Goal: Information Seeking & Learning: Learn about a topic

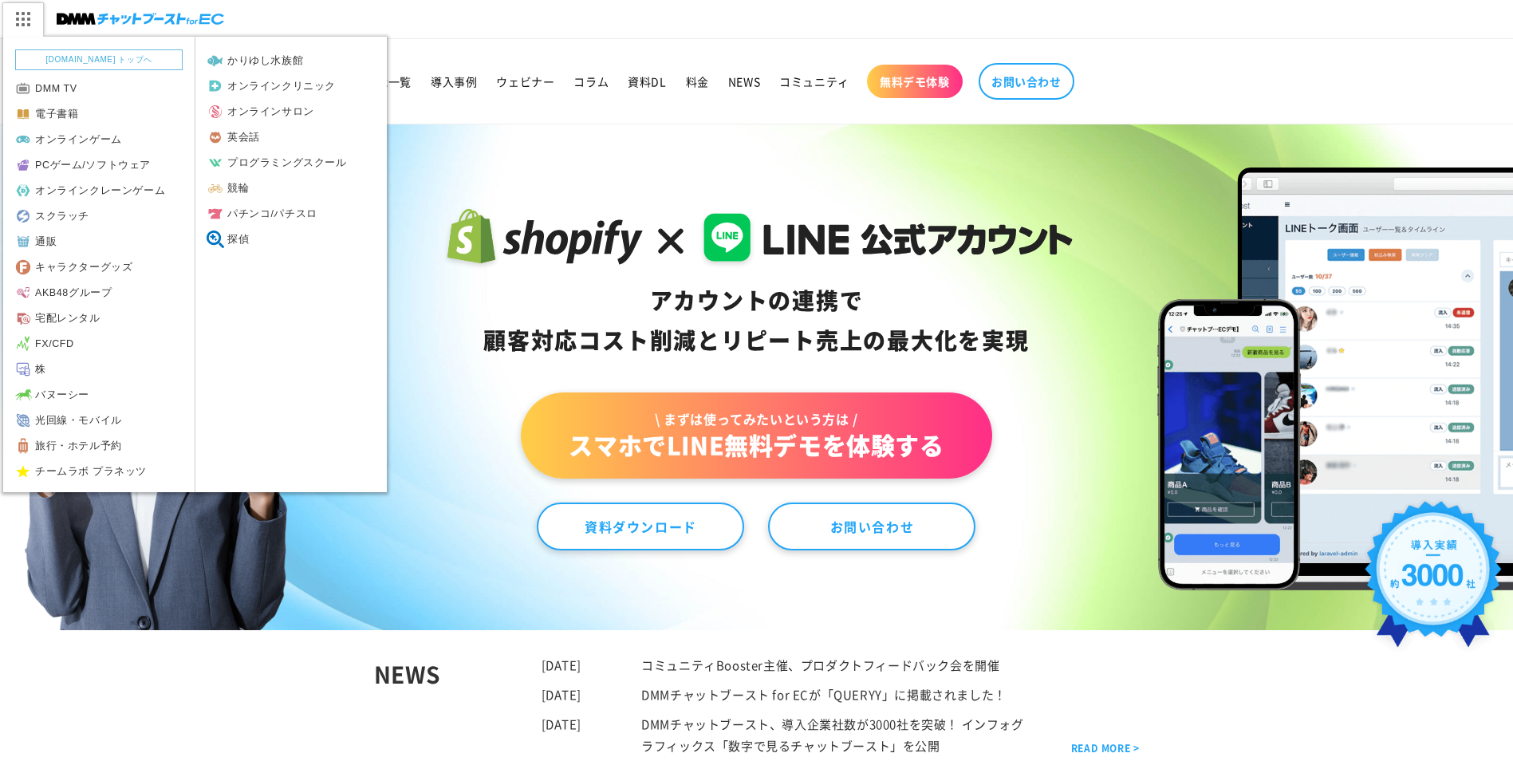
click at [31, 17] on img at bounding box center [22, 19] width 40 height 34
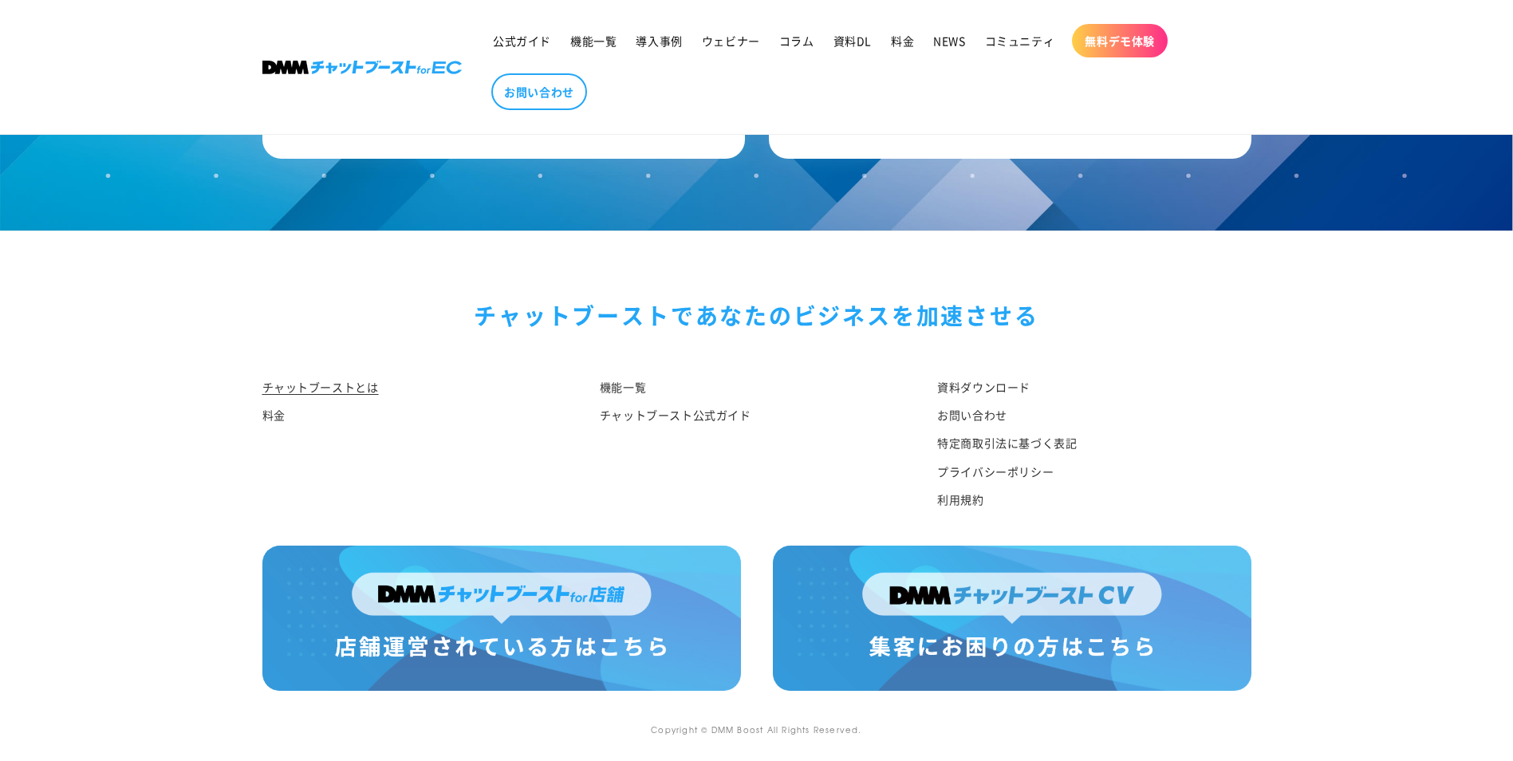
scroll to position [8267, 0]
click at [428, 57] on link at bounding box center [361, 67] width 211 height 26
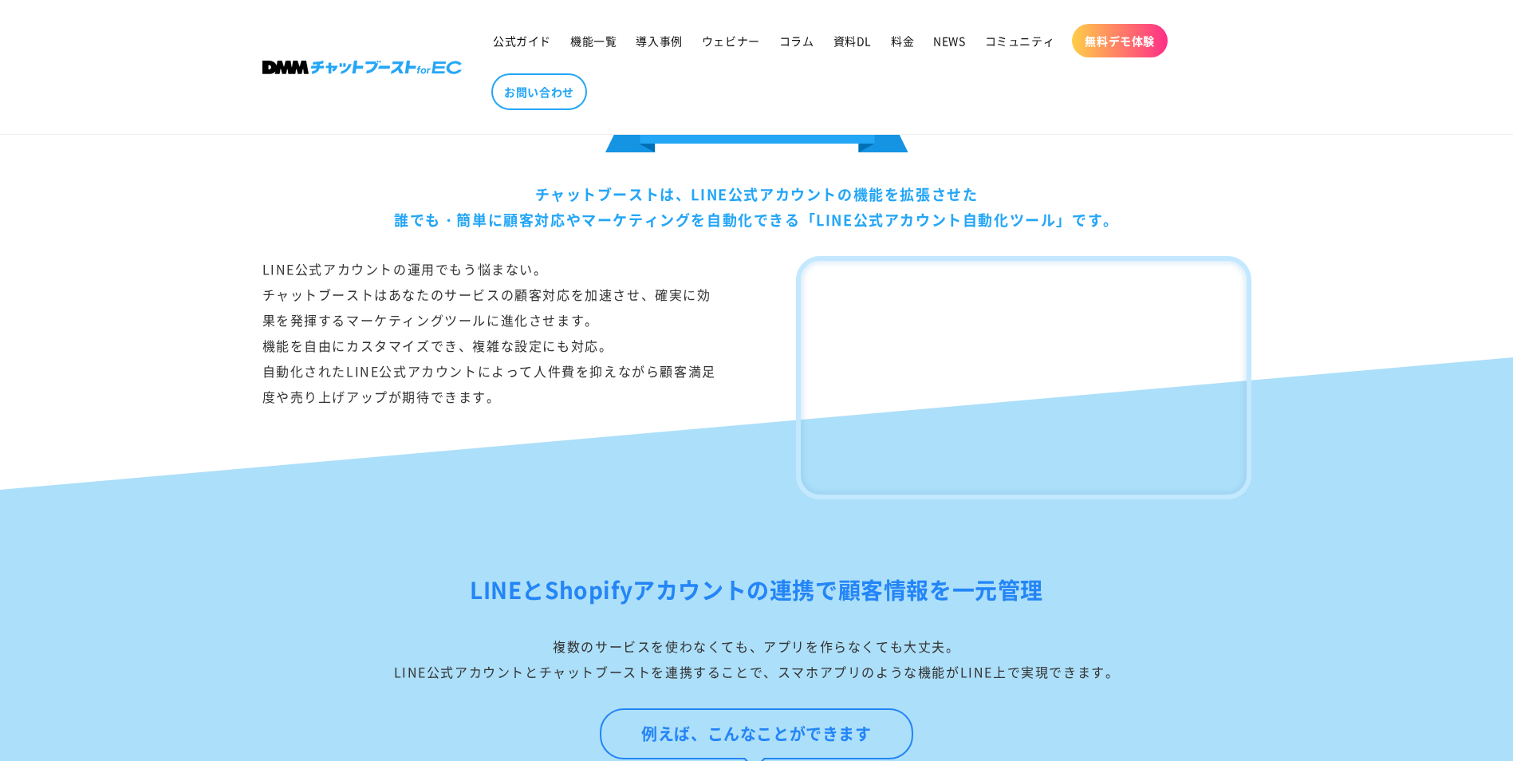
scroll to position [1117, 0]
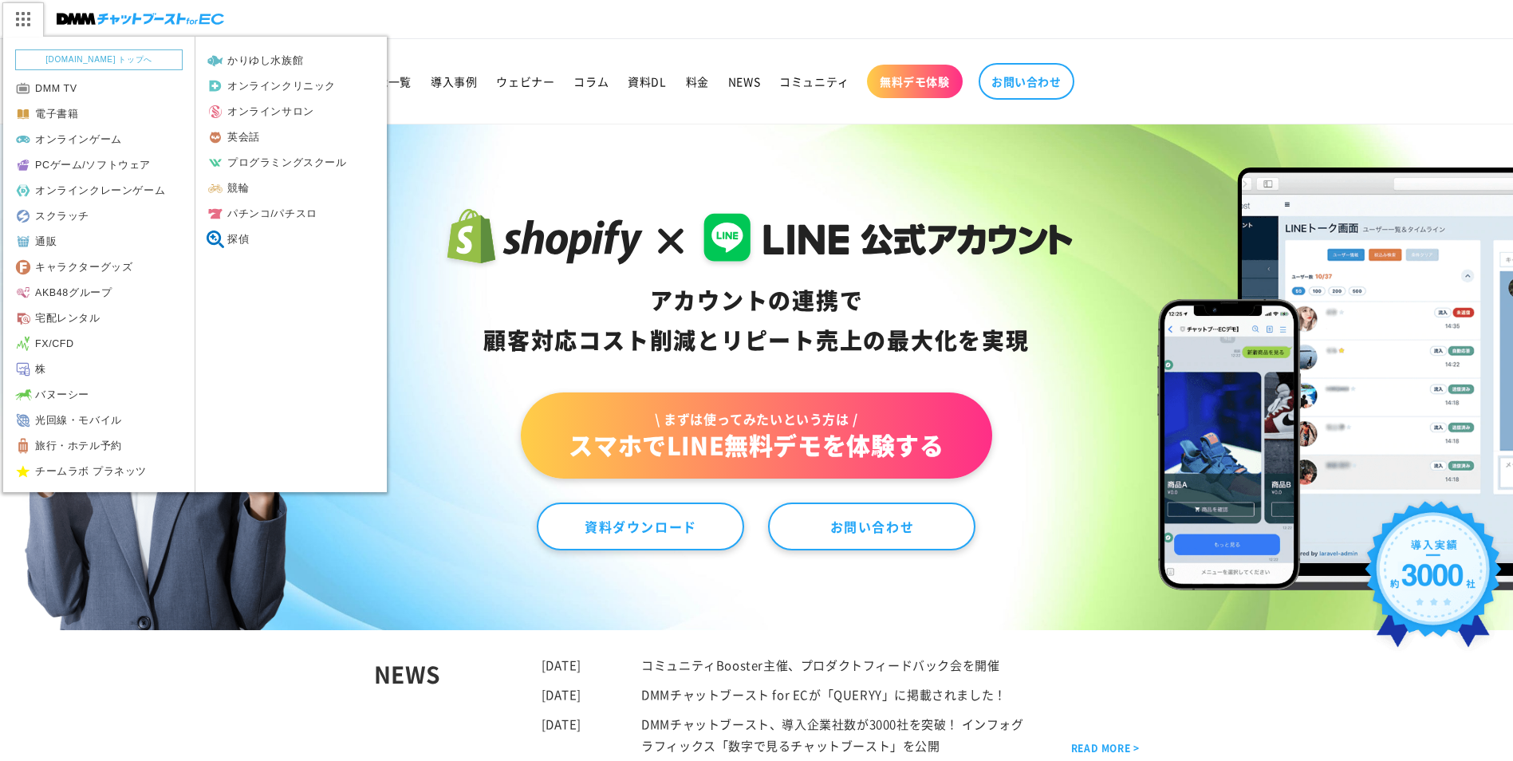
click at [19, 18] on img at bounding box center [22, 19] width 40 height 34
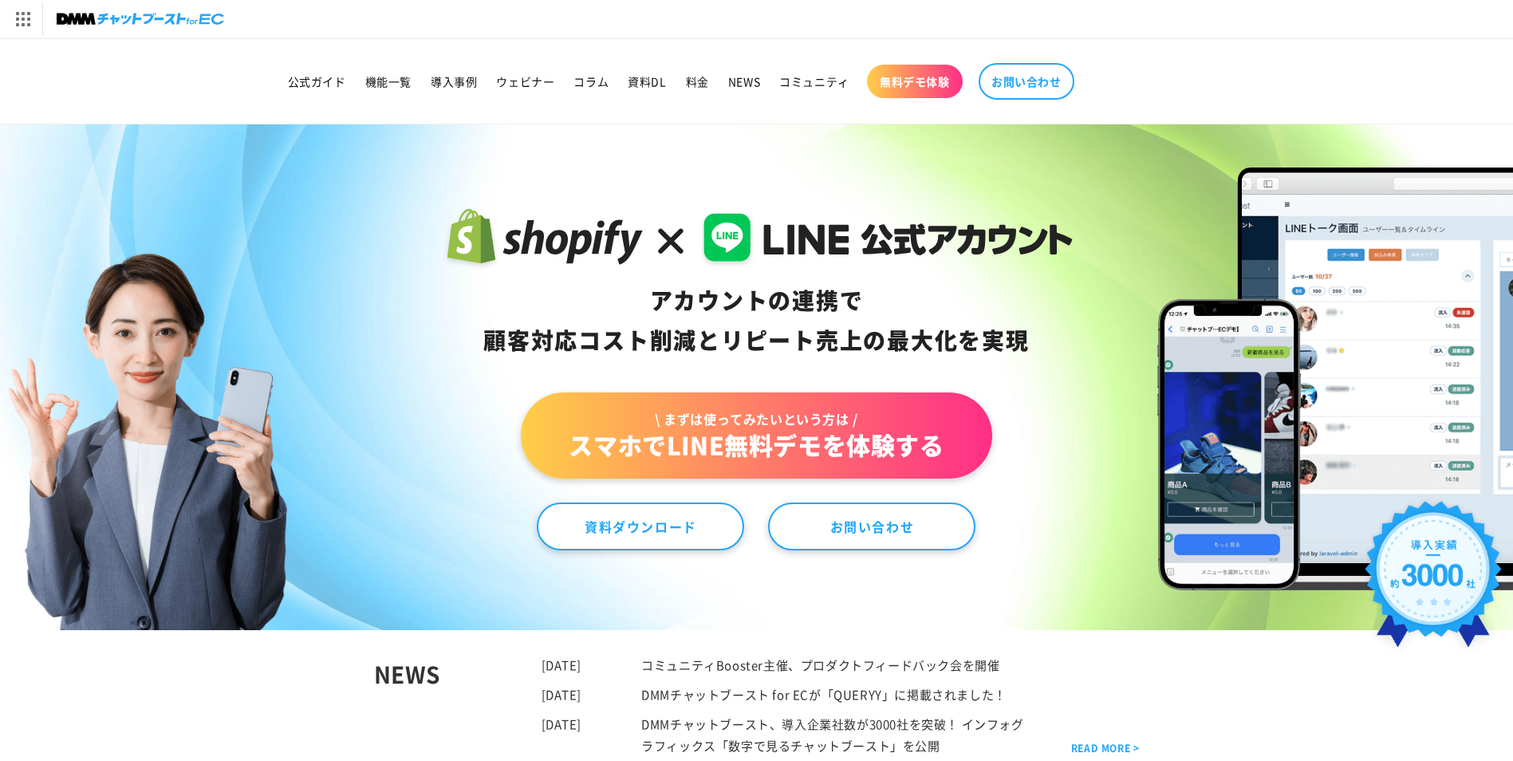
click at [61, 20] on img at bounding box center [141, 19] width 168 height 22
click at [418, 75] on link "機能一覧" at bounding box center [388, 82] width 65 height 34
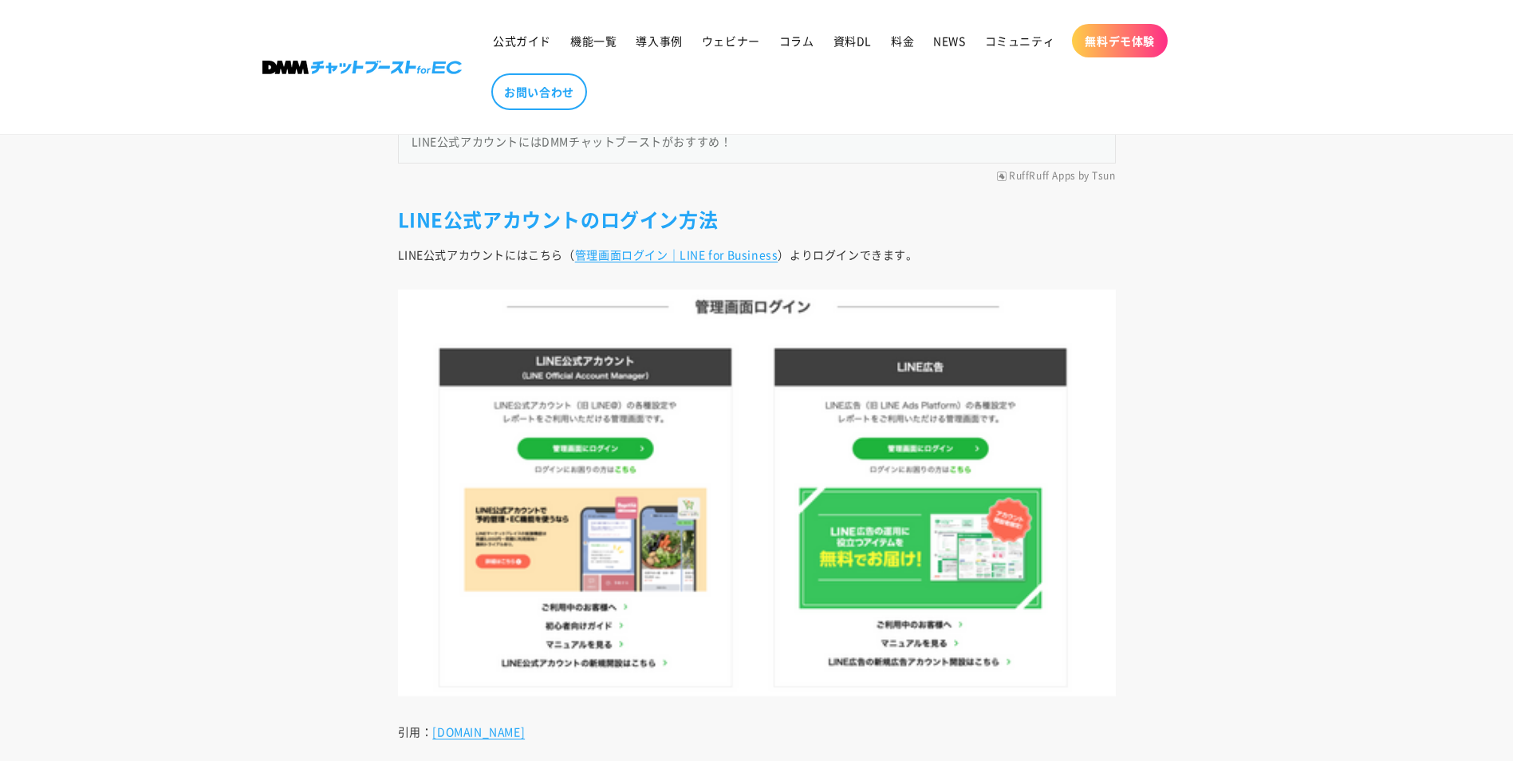
scroll to position [1595, 0]
click at [736, 254] on link "管理画面ログイン｜LINE for Business" at bounding box center [676, 254] width 203 height 16
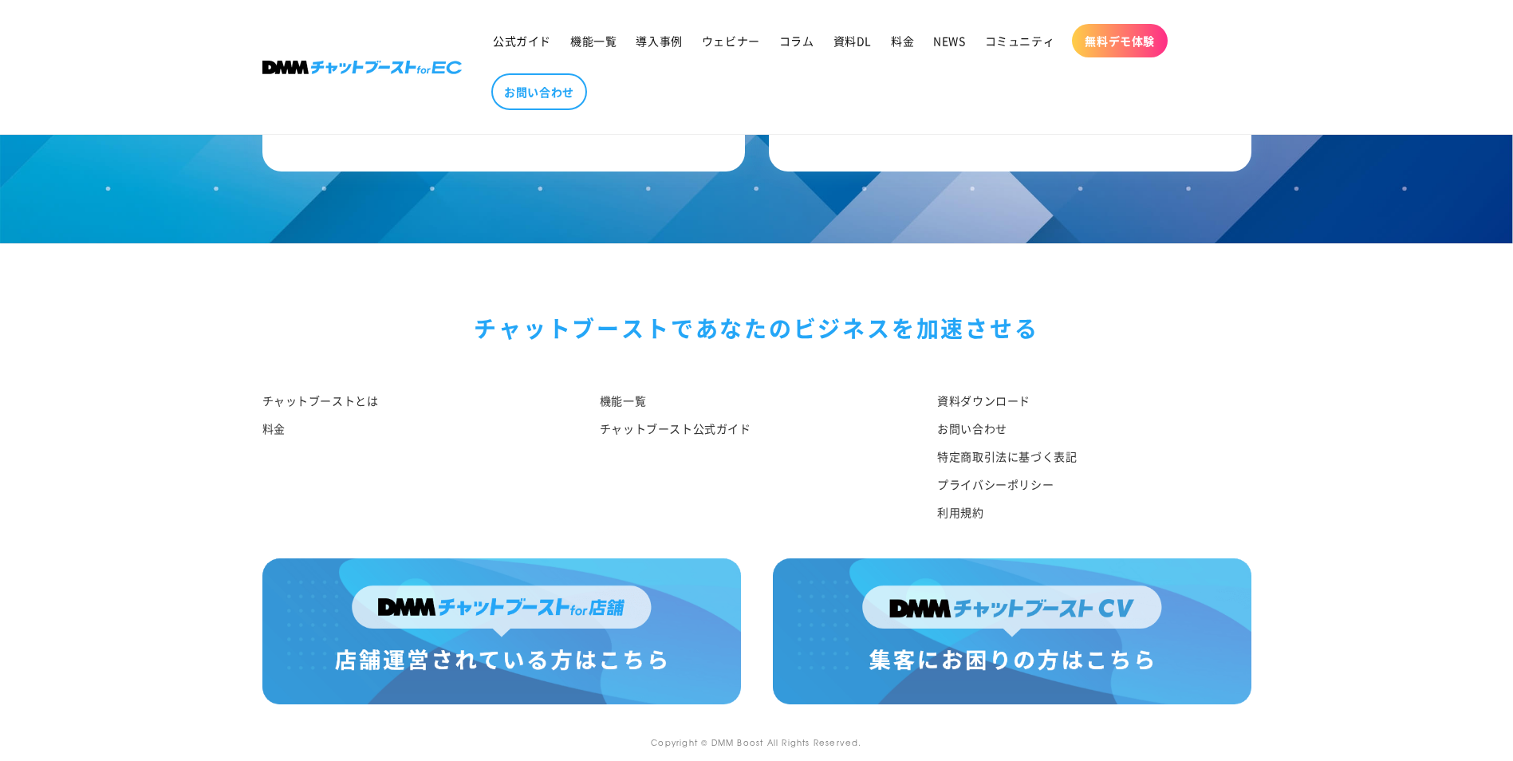
scroll to position [8505, 0]
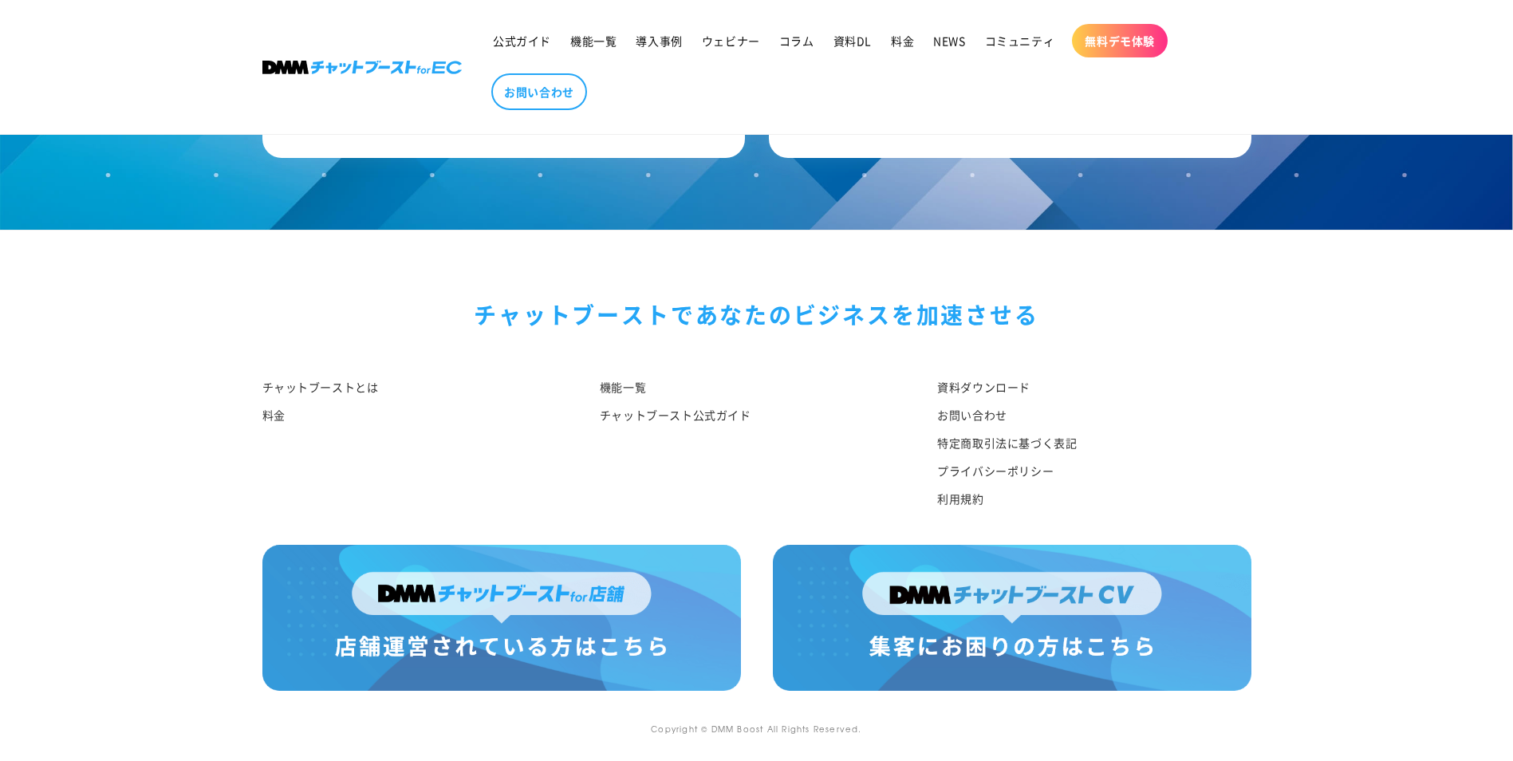
click at [651, 573] on img at bounding box center [501, 617] width 479 height 145
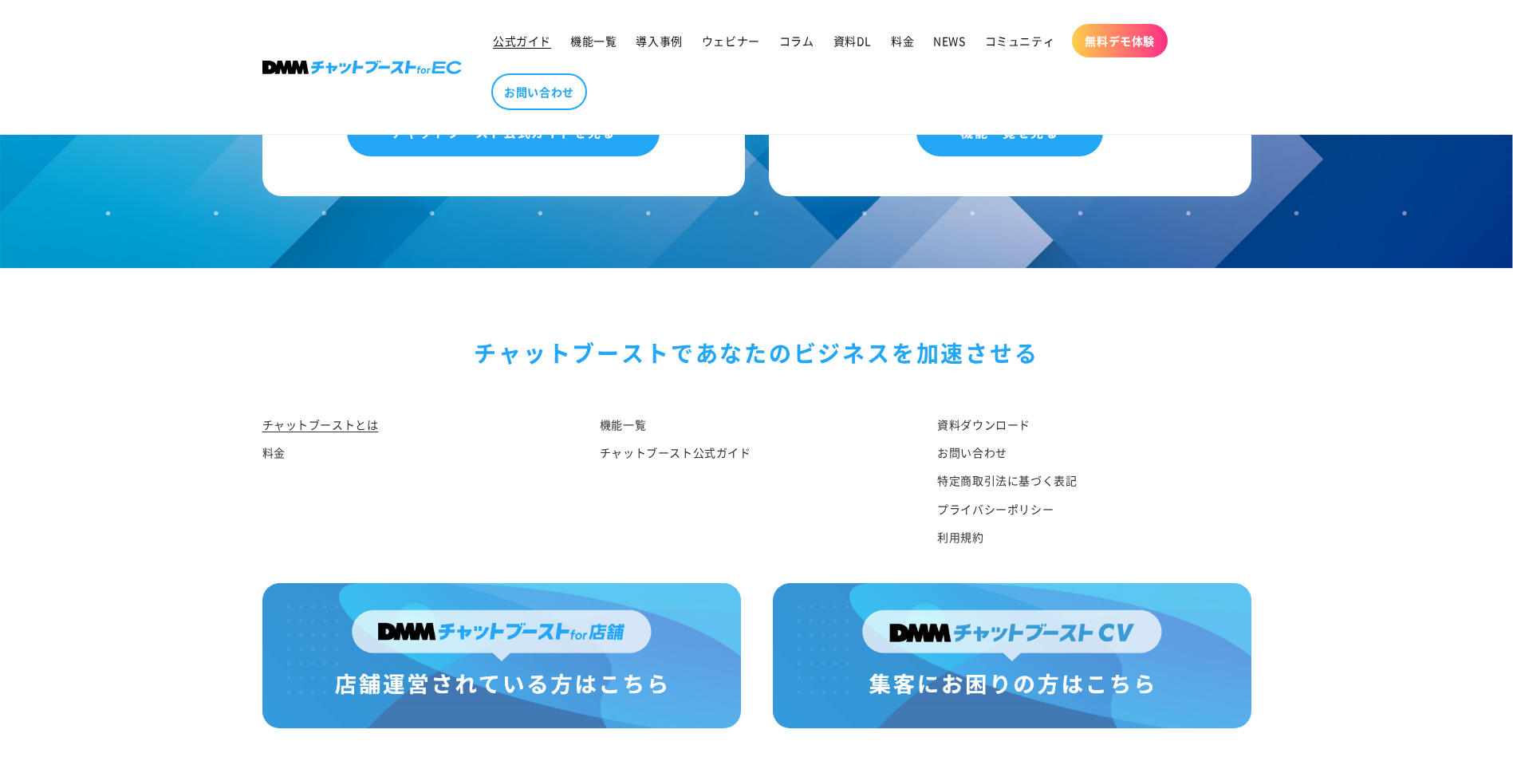
scroll to position [8188, 0]
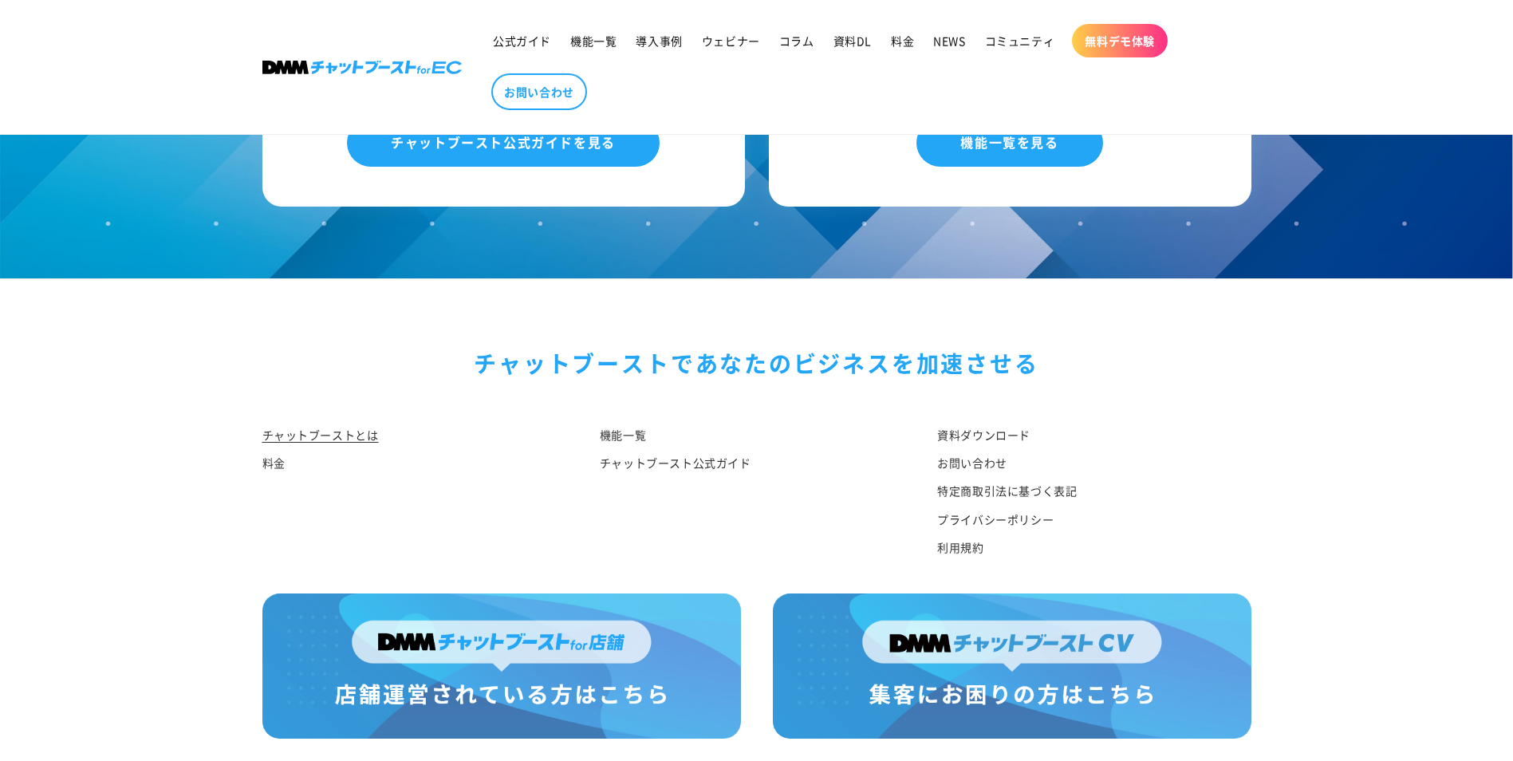
click at [406, 68] on img at bounding box center [361, 68] width 199 height 14
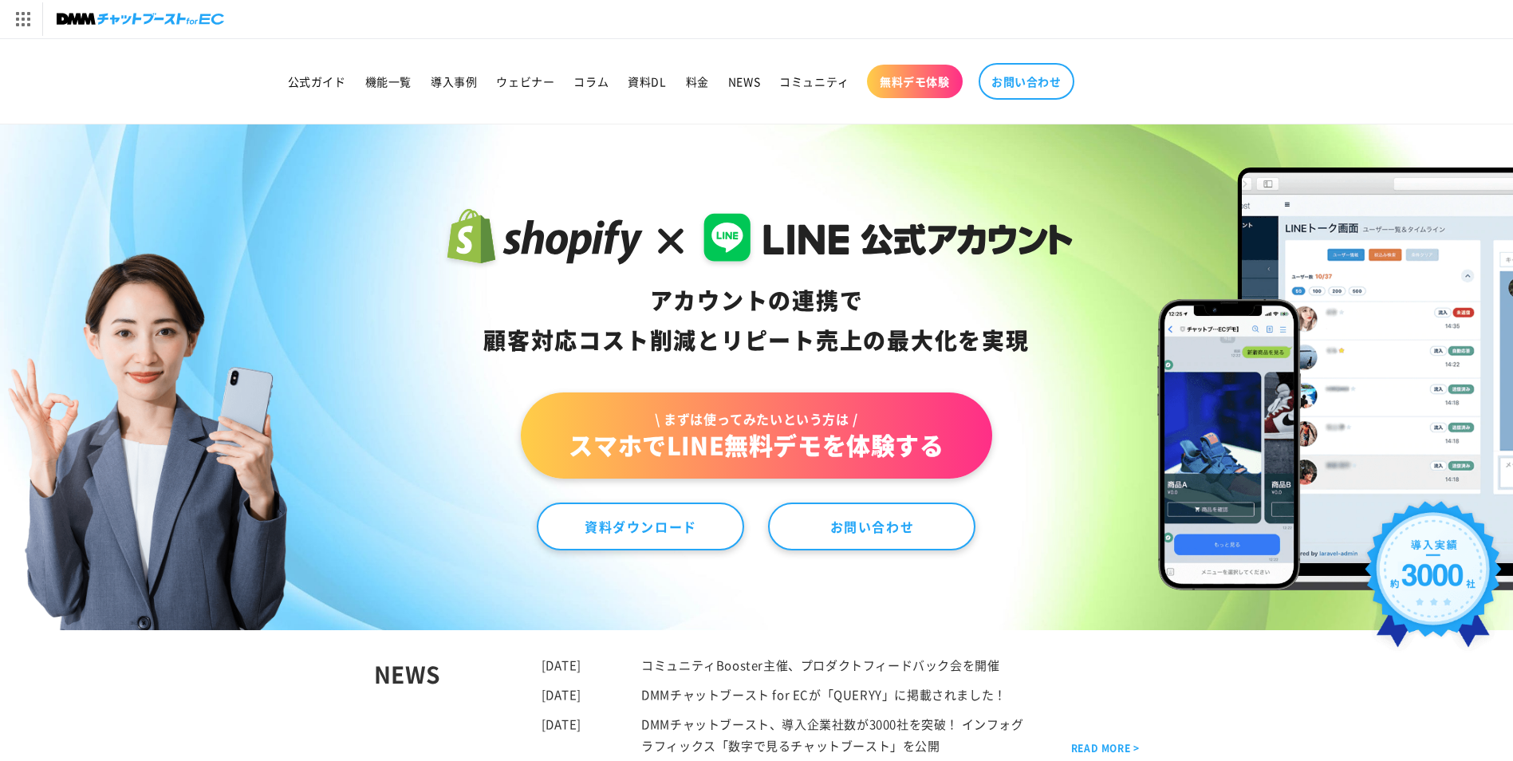
click at [381, 159] on div "アカウントの連携で 顧客対応コスト削減と リピート売上の 最大化を実現 \ まずは使ってみたいという方は / スマホでLINE無料デモを体験する 資料ダウンロ…" at bounding box center [756, 377] width 1513 height 506
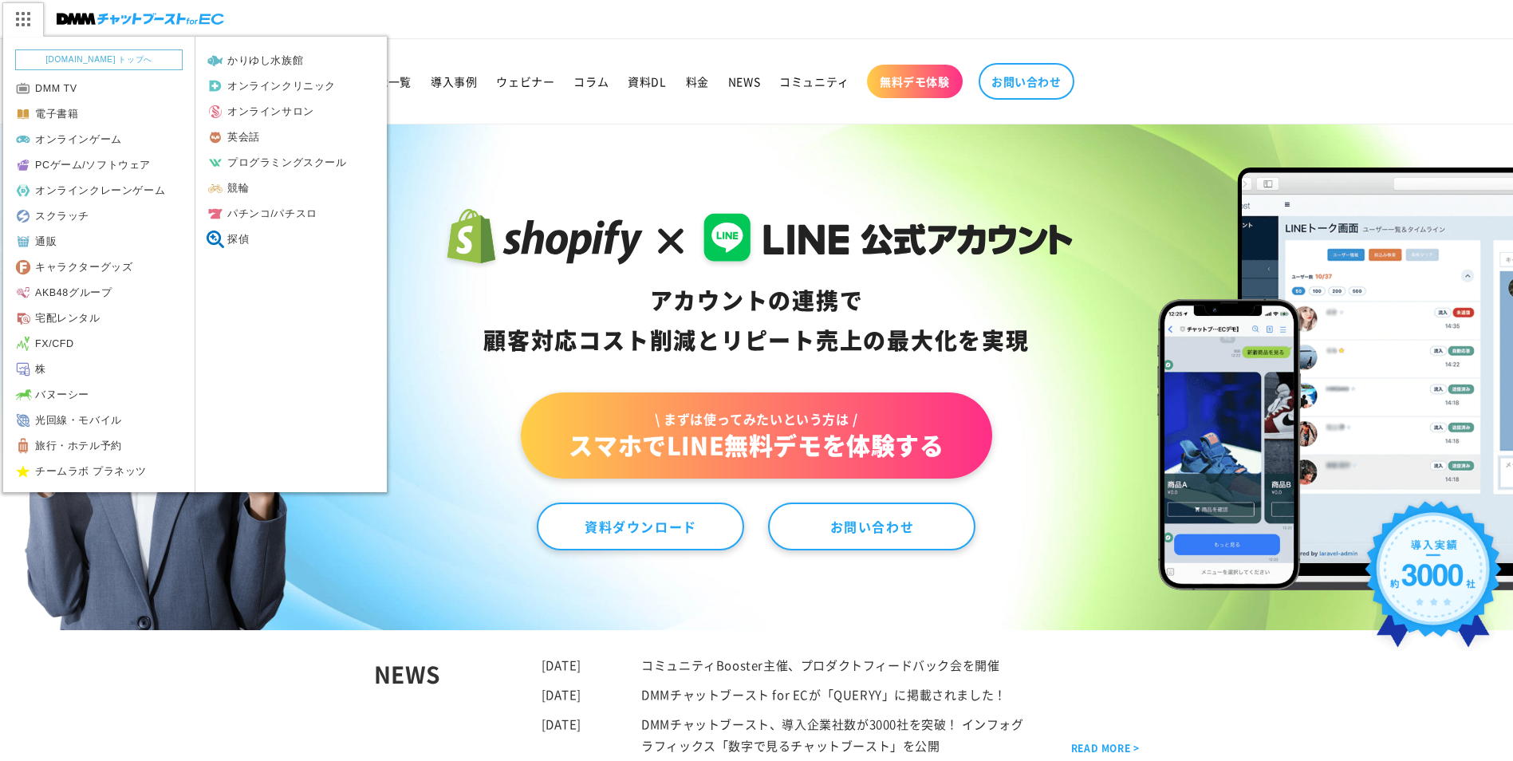
click at [39, 26] on img at bounding box center [22, 19] width 40 height 34
